Goal: Task Accomplishment & Management: Complete application form

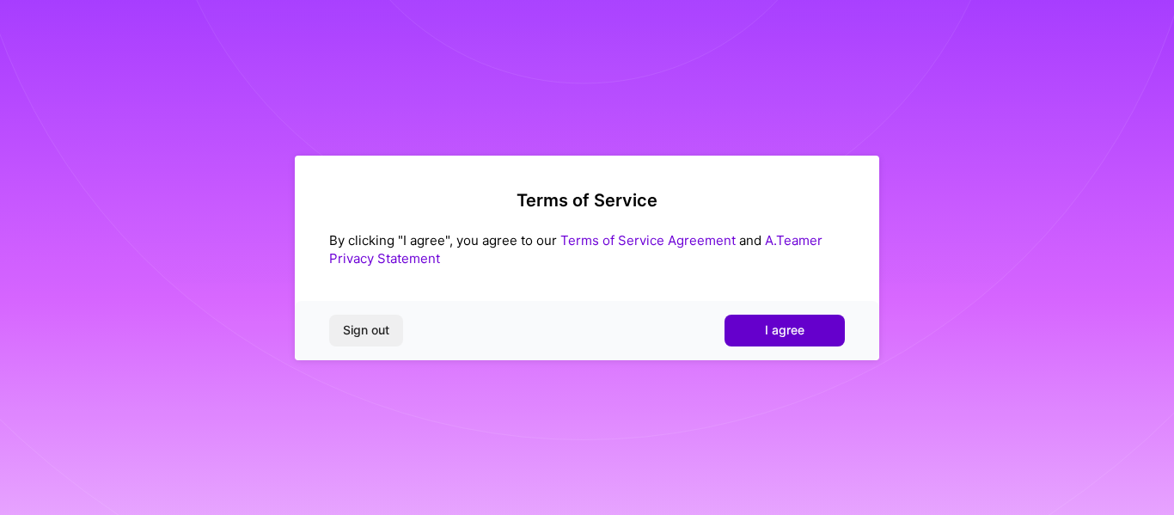
click at [799, 333] on span "I agree" at bounding box center [785, 330] width 40 height 17
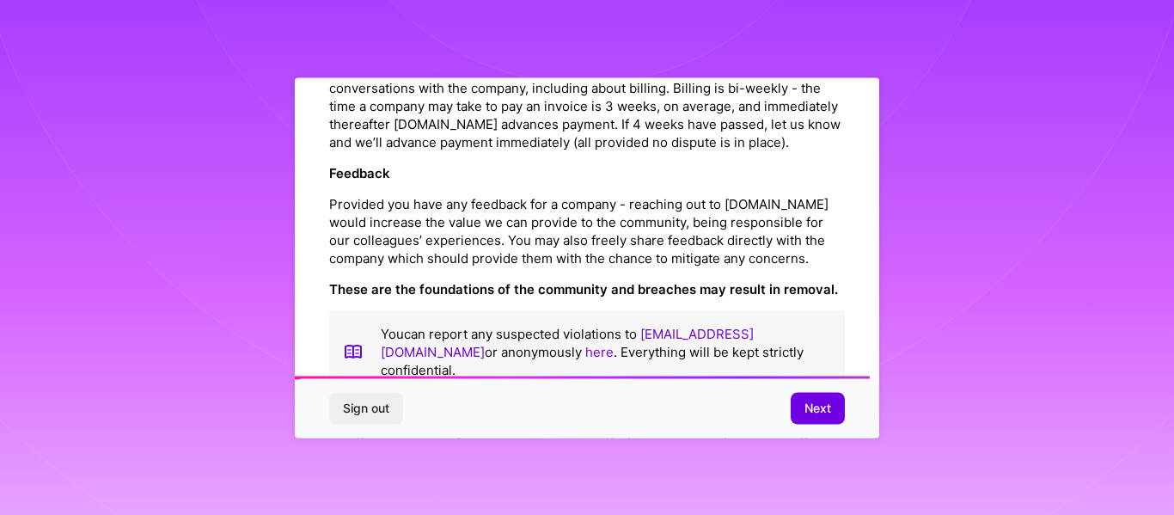
scroll to position [2077, 0]
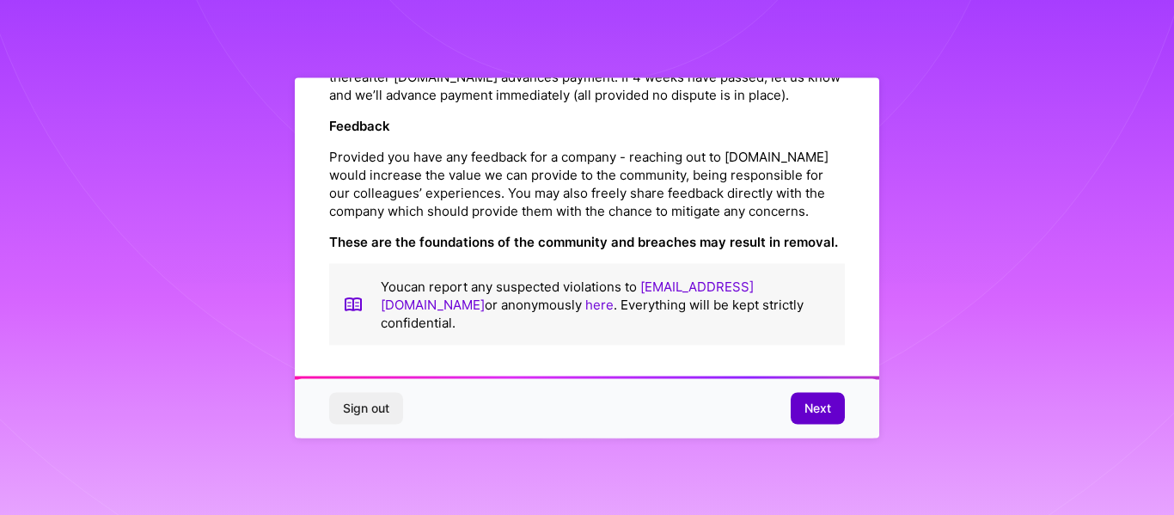
click at [824, 410] on span "Next" at bounding box center [818, 408] width 27 height 17
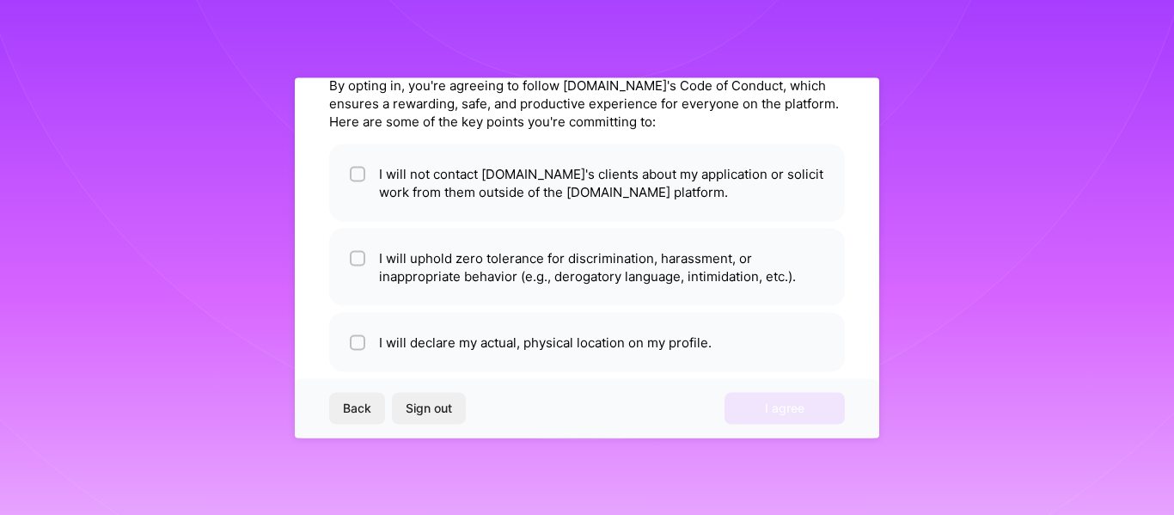
scroll to position [78, 0]
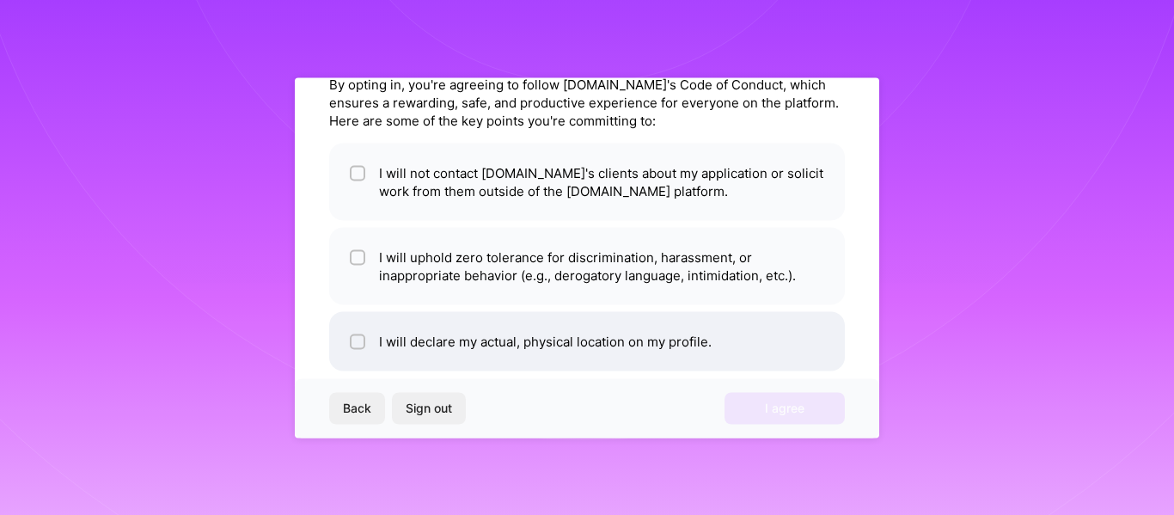
click at [353, 342] on input "checkbox" at bounding box center [359, 342] width 12 height 12
click at [578, 346] on li "I will declare my actual, physical location on my profile." at bounding box center [587, 340] width 516 height 59
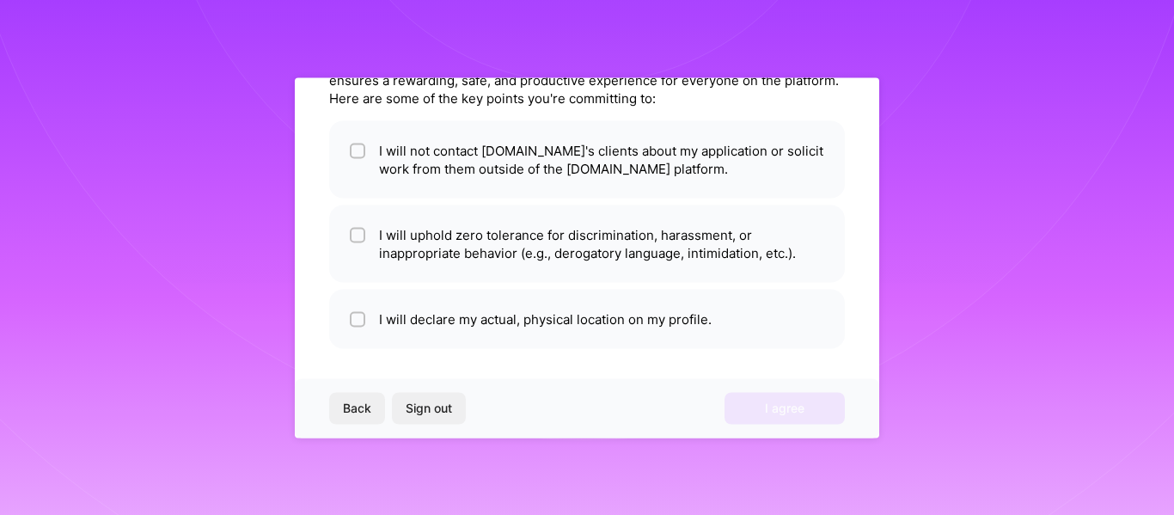
scroll to position [104, 0]
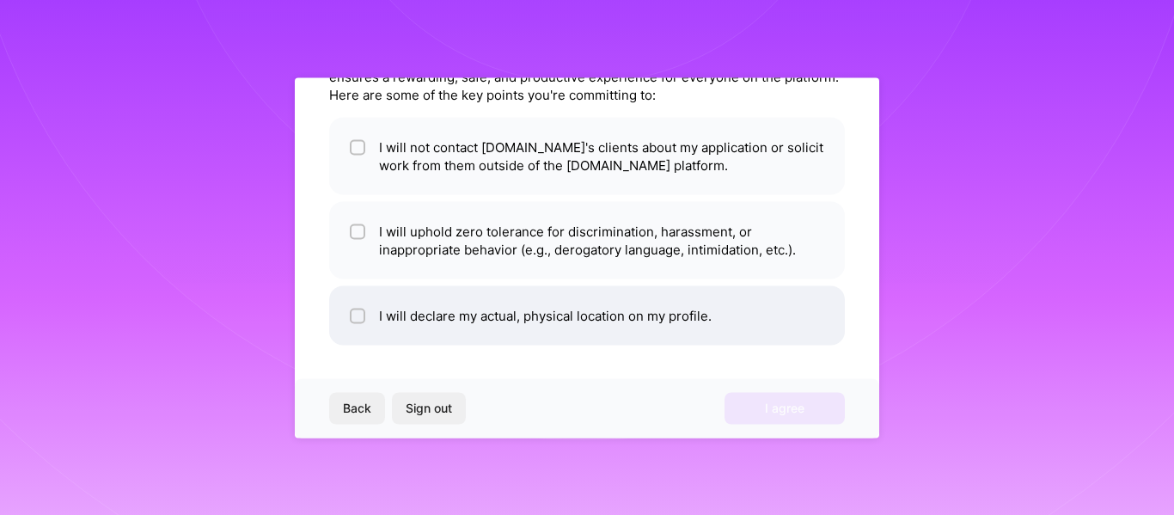
click at [400, 323] on li "I will declare my actual, physical location on my profile." at bounding box center [587, 314] width 516 height 59
checkbox input "true"
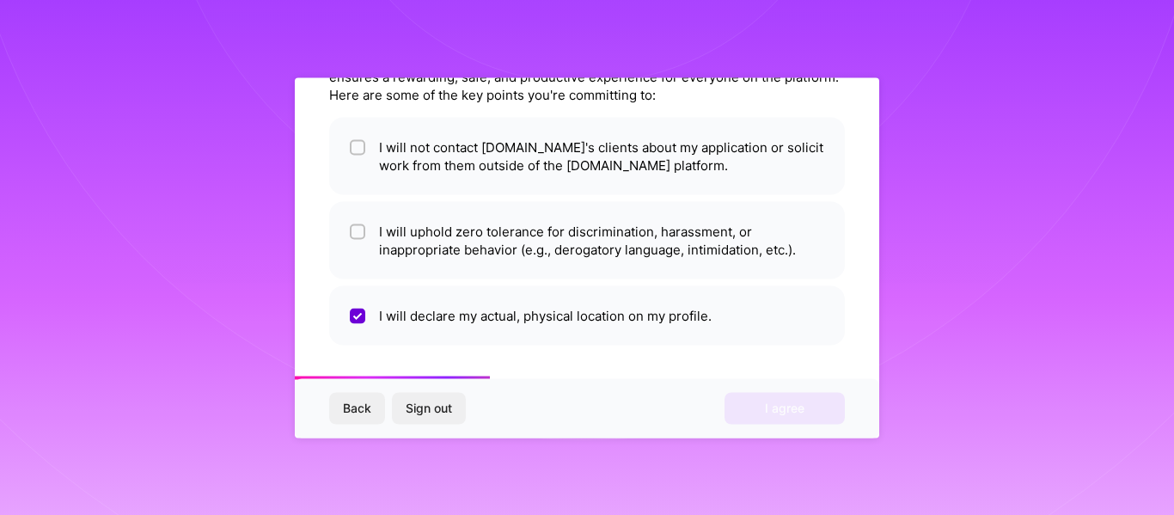
scroll to position [0, 0]
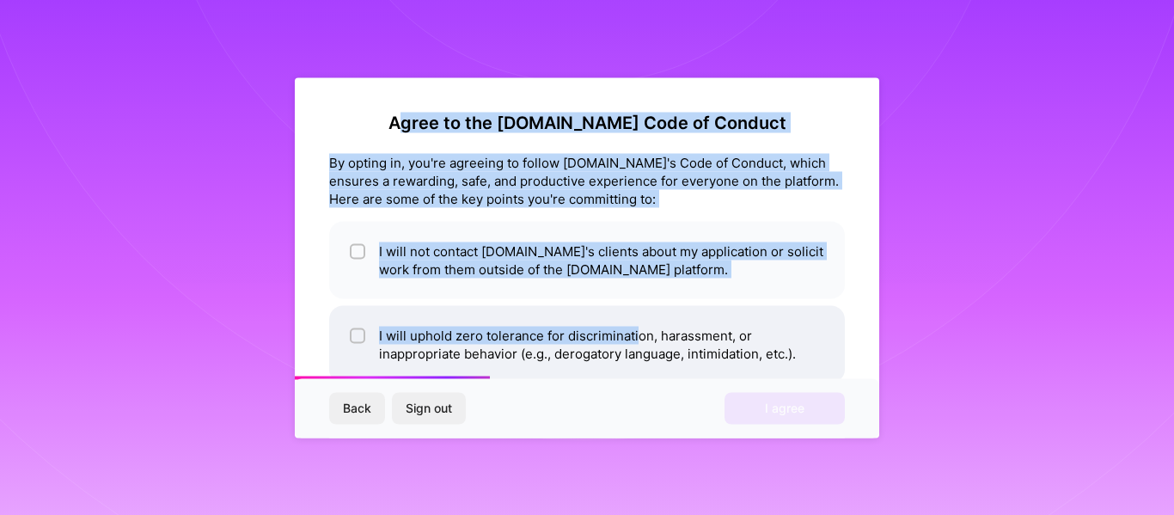
drag, startPoint x: 432, startPoint y: 119, endPoint x: 636, endPoint y: 341, distance: 301.8
click at [636, 341] on div "Agree to the [DOMAIN_NAME] Code of Conduct By opting in, you're agreeing to fol…" at bounding box center [587, 280] width 516 height 337
click at [442, 113] on h2 "Agree to the [DOMAIN_NAME] Code of Conduct" at bounding box center [587, 122] width 516 height 21
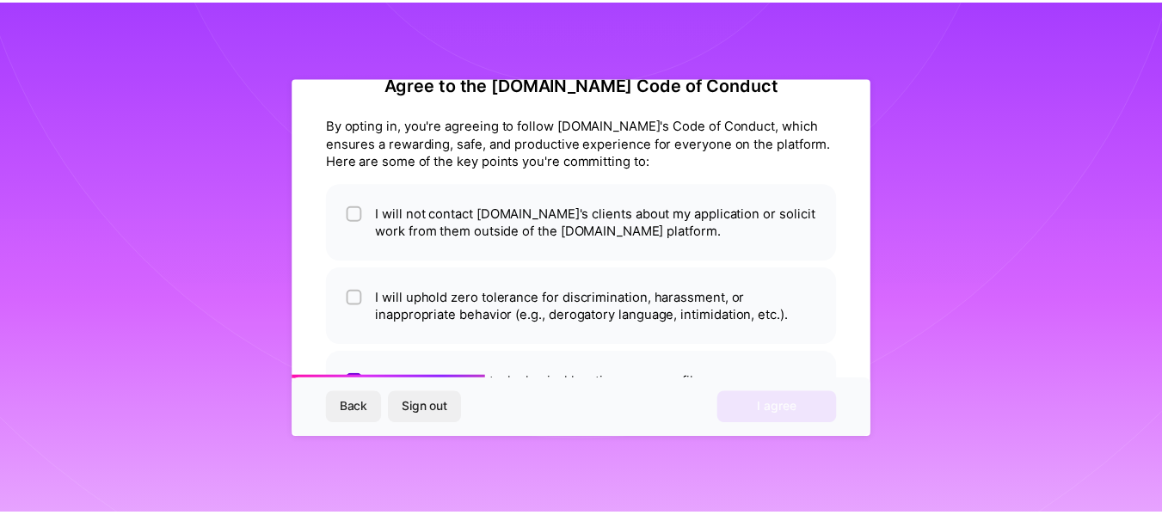
scroll to position [104, 0]
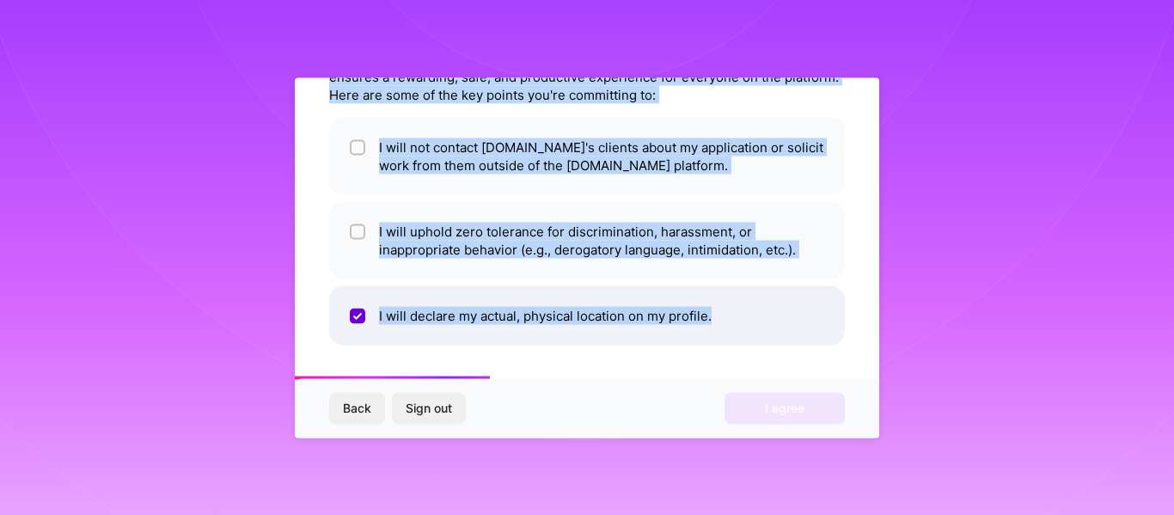
drag, startPoint x: 428, startPoint y: 120, endPoint x: 744, endPoint y: 332, distance: 379.9
click at [744, 332] on div "Agree to the [DOMAIN_NAME] Code of Conduct By opting in, you're agreeing to fol…" at bounding box center [587, 176] width 516 height 337
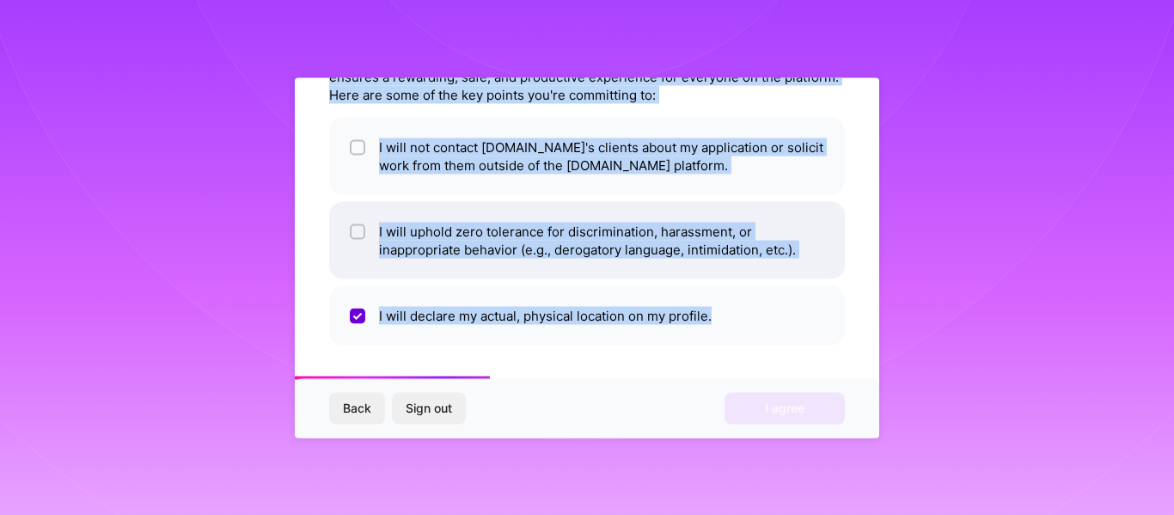
copy div "Agree to the [DOMAIN_NAME] Code of Conduct By opting in, you're agreeing to fol…"
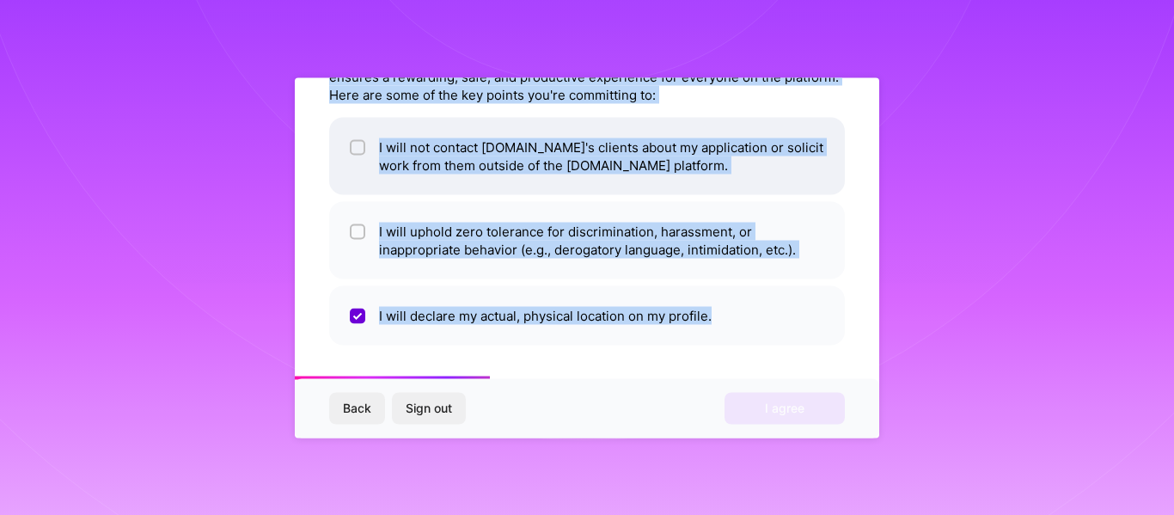
click at [361, 145] on input "checkbox" at bounding box center [359, 148] width 12 height 12
checkbox input "true"
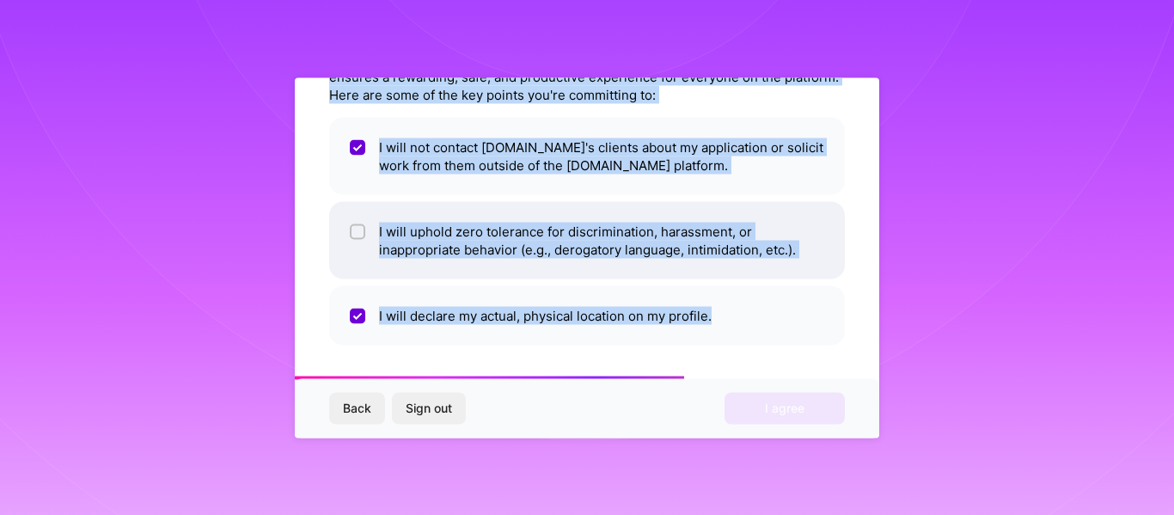
click at [354, 222] on span at bounding box center [357, 240] width 15 height 36
checkbox input "true"
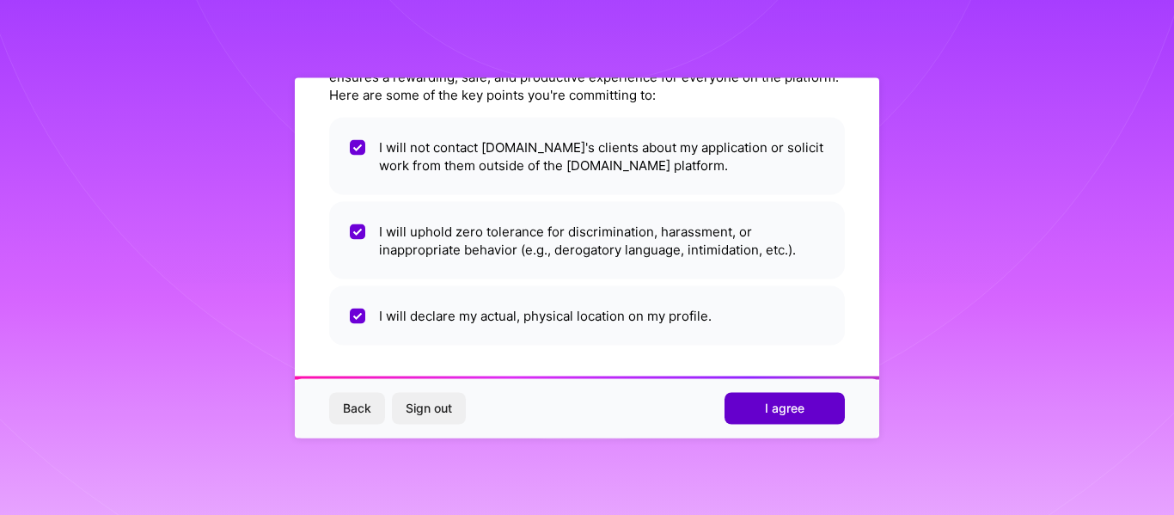
click at [788, 421] on button "I agree" at bounding box center [785, 408] width 120 height 31
